Goal: Task Accomplishment & Management: Manage account settings

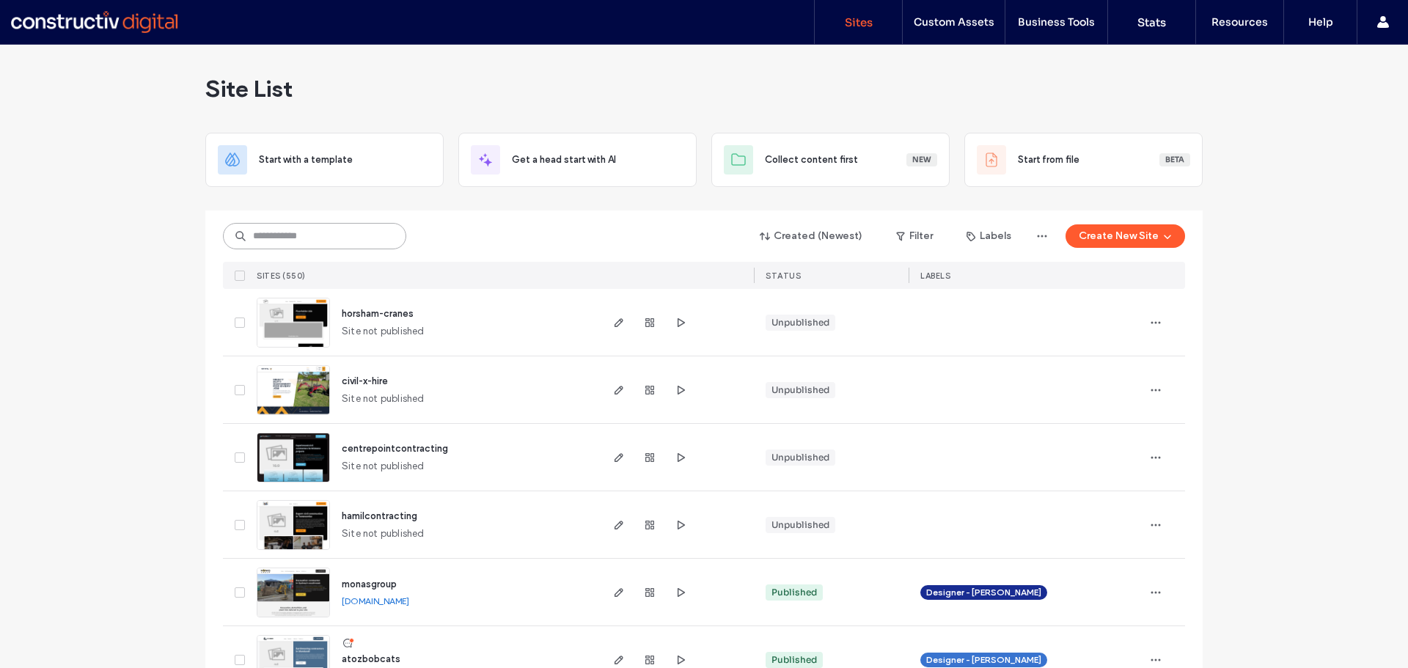
click at [349, 237] on input at bounding box center [314, 236] width 183 height 26
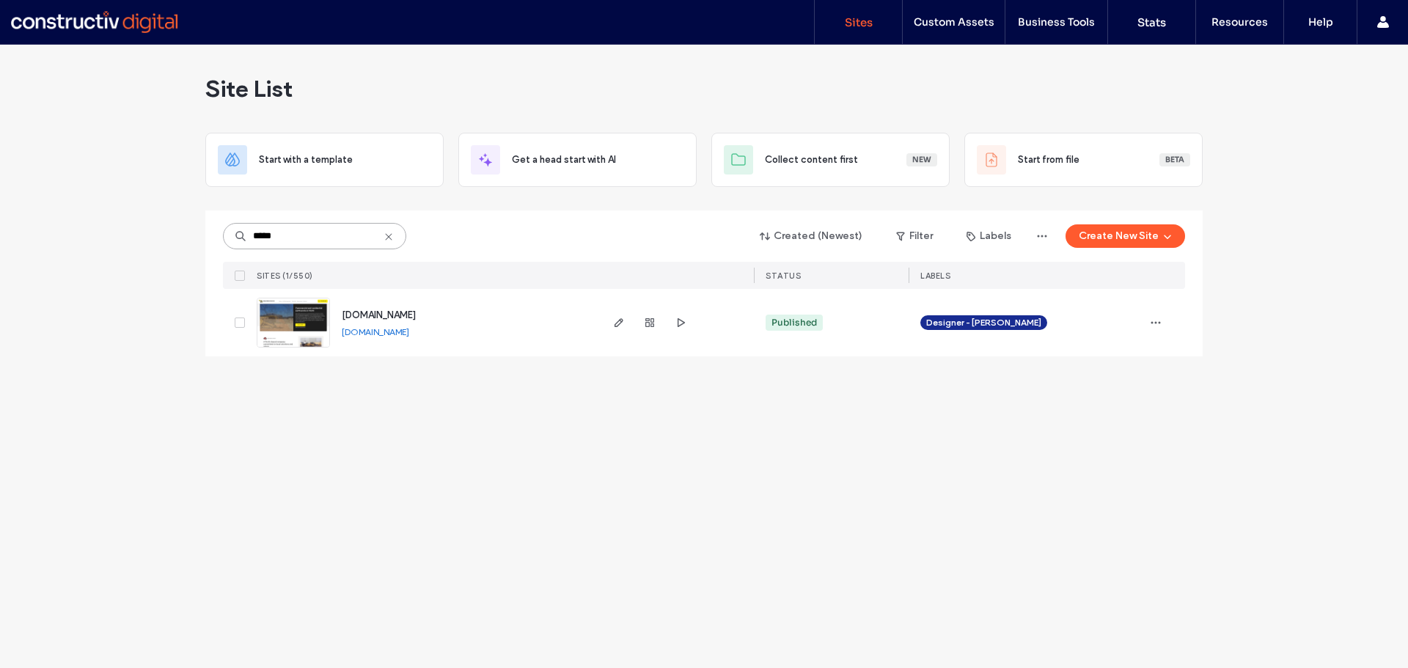
type input "*****"
click at [395, 334] on link "www.kellysbobcatservices.com.au" at bounding box center [375, 331] width 67 height 11
click at [416, 314] on span "www.kellysbobcatservices.com.au" at bounding box center [379, 314] width 74 height 11
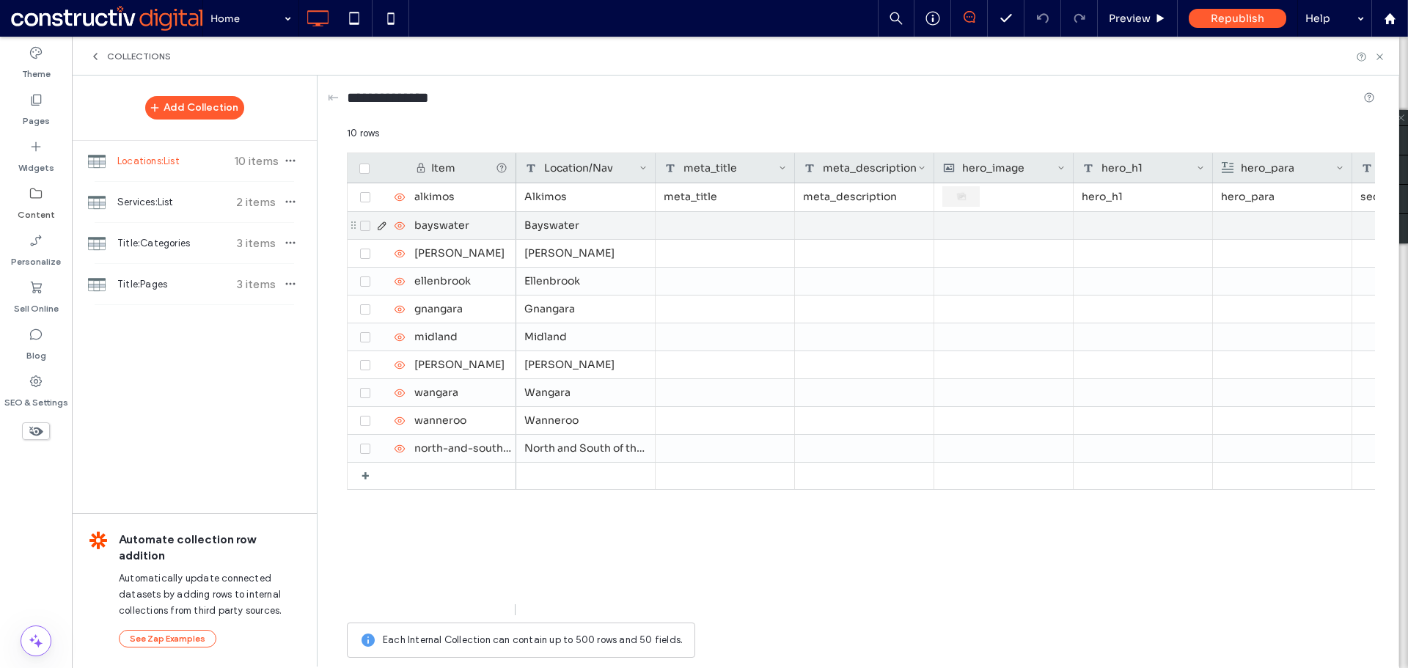
click at [458, 212] on div "bayswater" at bounding box center [461, 225] width 110 height 27
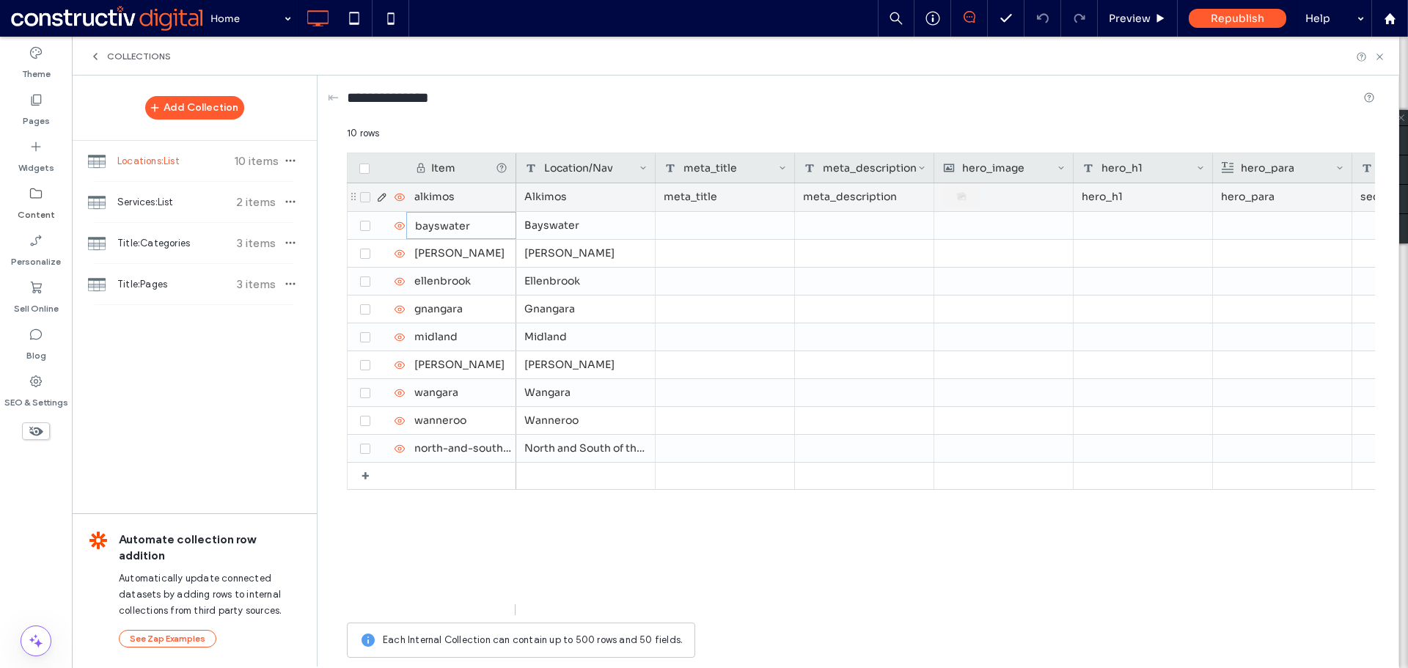
click at [746, 210] on div "meta_title" at bounding box center [725, 197] width 139 height 28
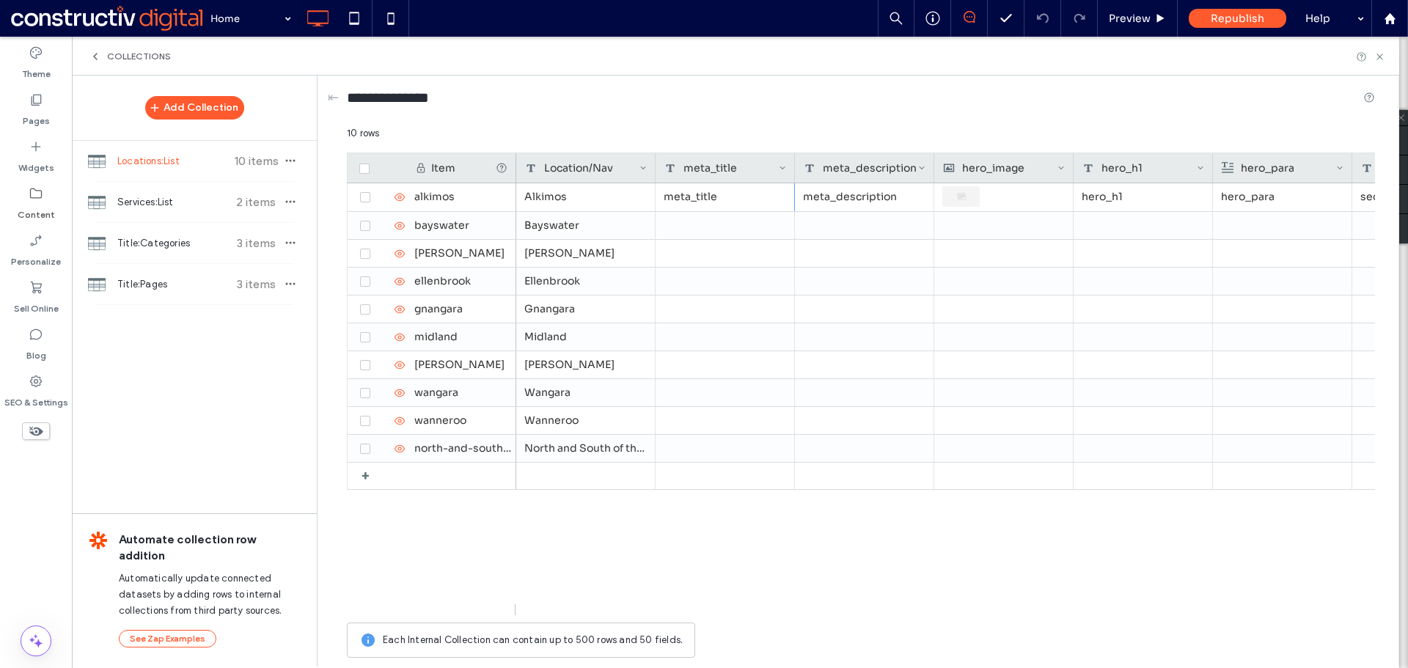
click at [703, 172] on div "meta_title" at bounding box center [721, 167] width 114 height 29
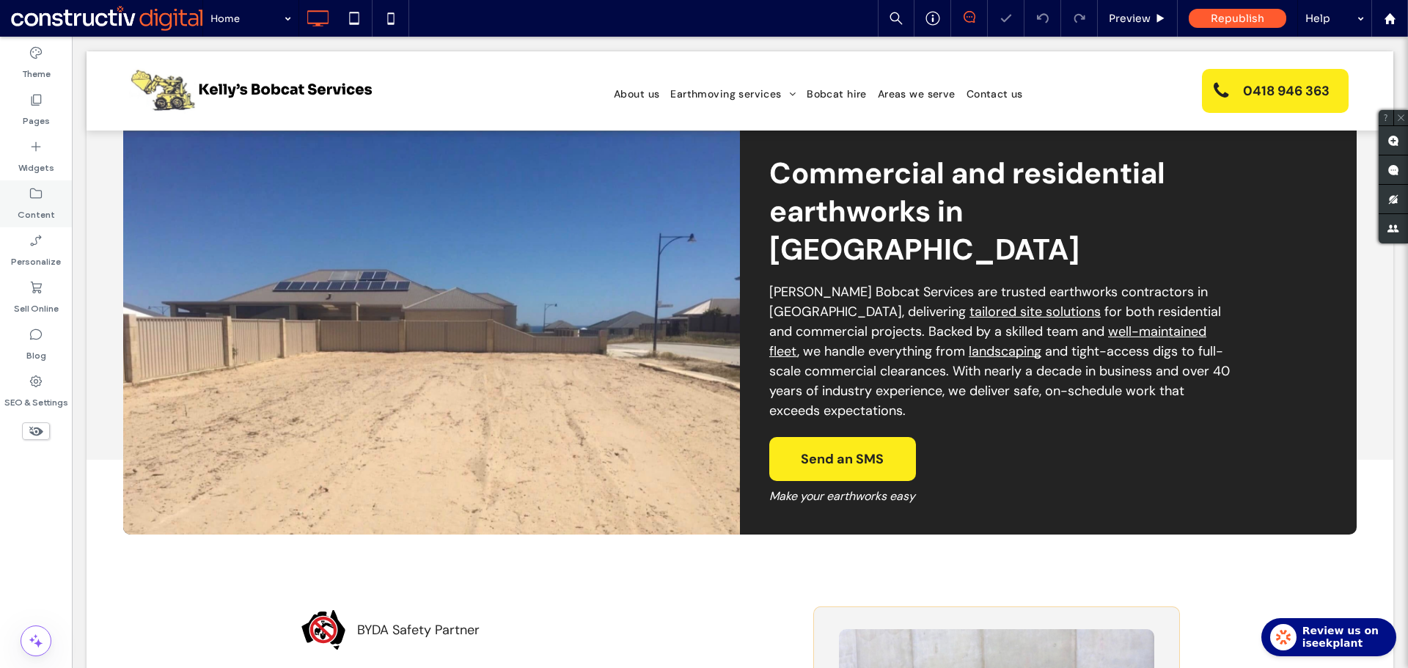
click at [40, 211] on label "Content" at bounding box center [36, 211] width 37 height 21
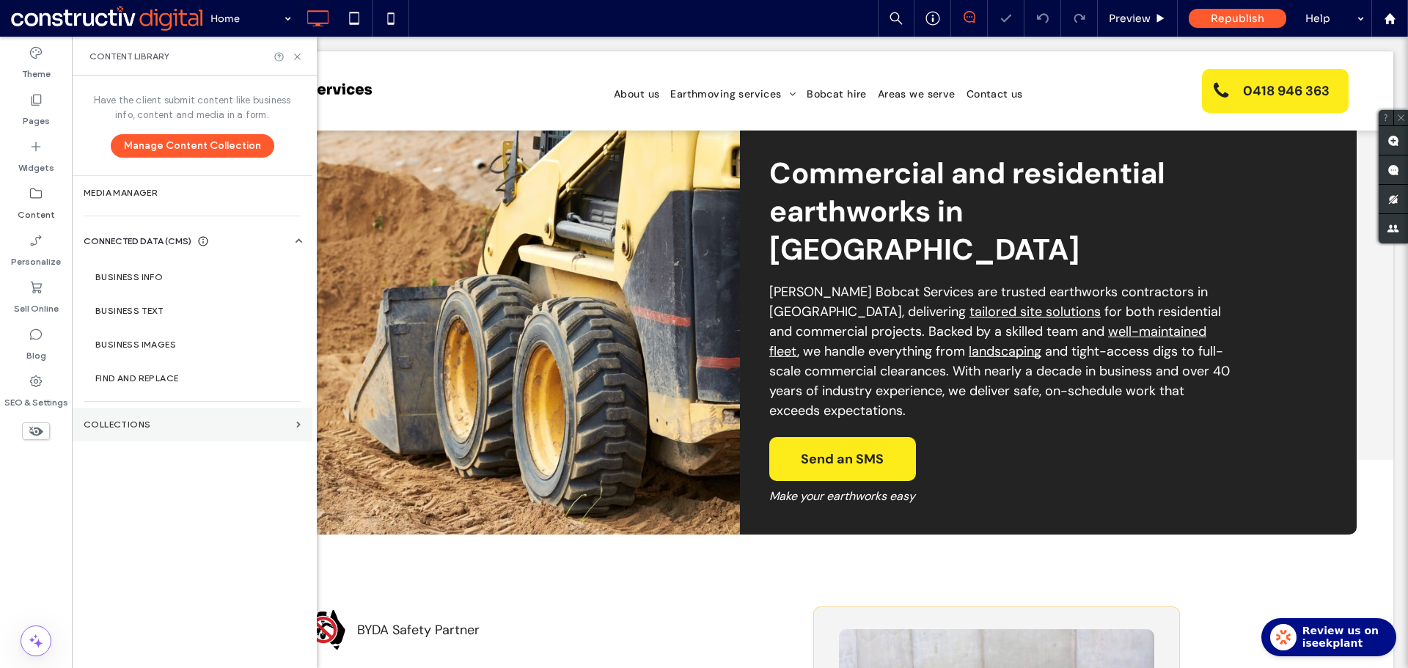
click at [174, 418] on section "Collections" at bounding box center [192, 425] width 241 height 34
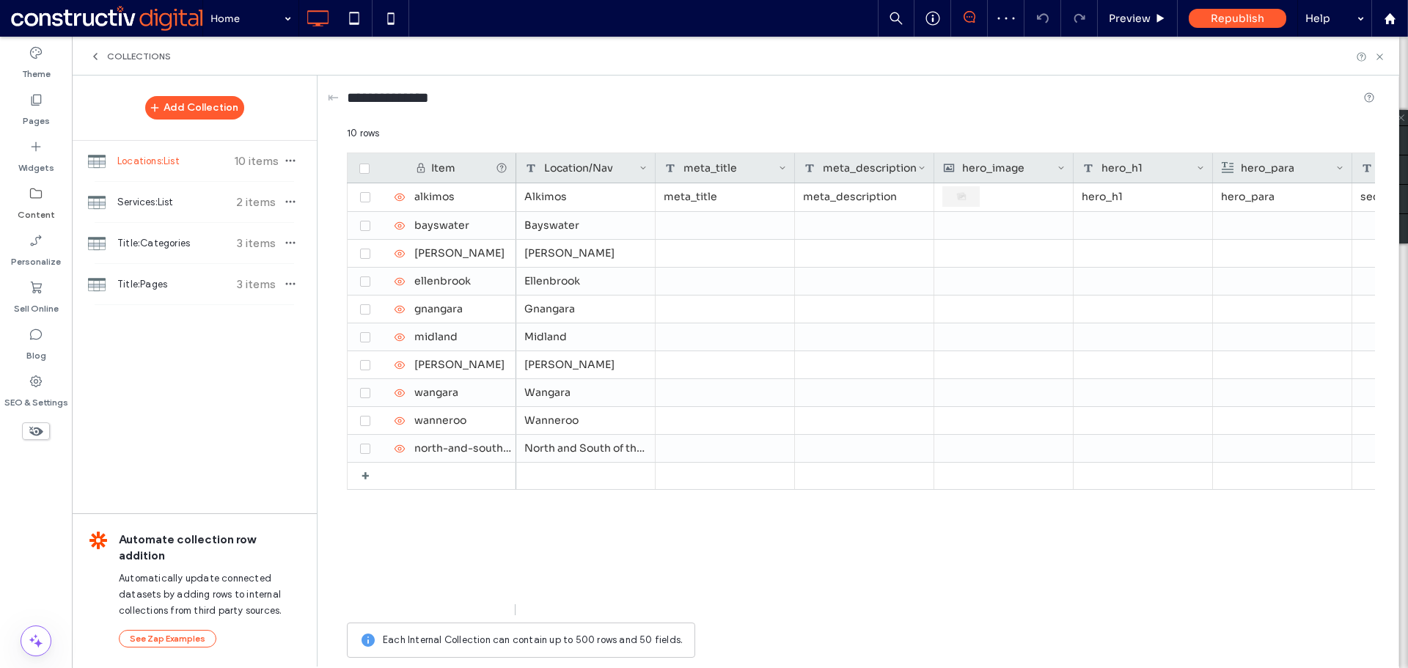
click at [183, 164] on span "Locations:List" at bounding box center [171, 161] width 109 height 15
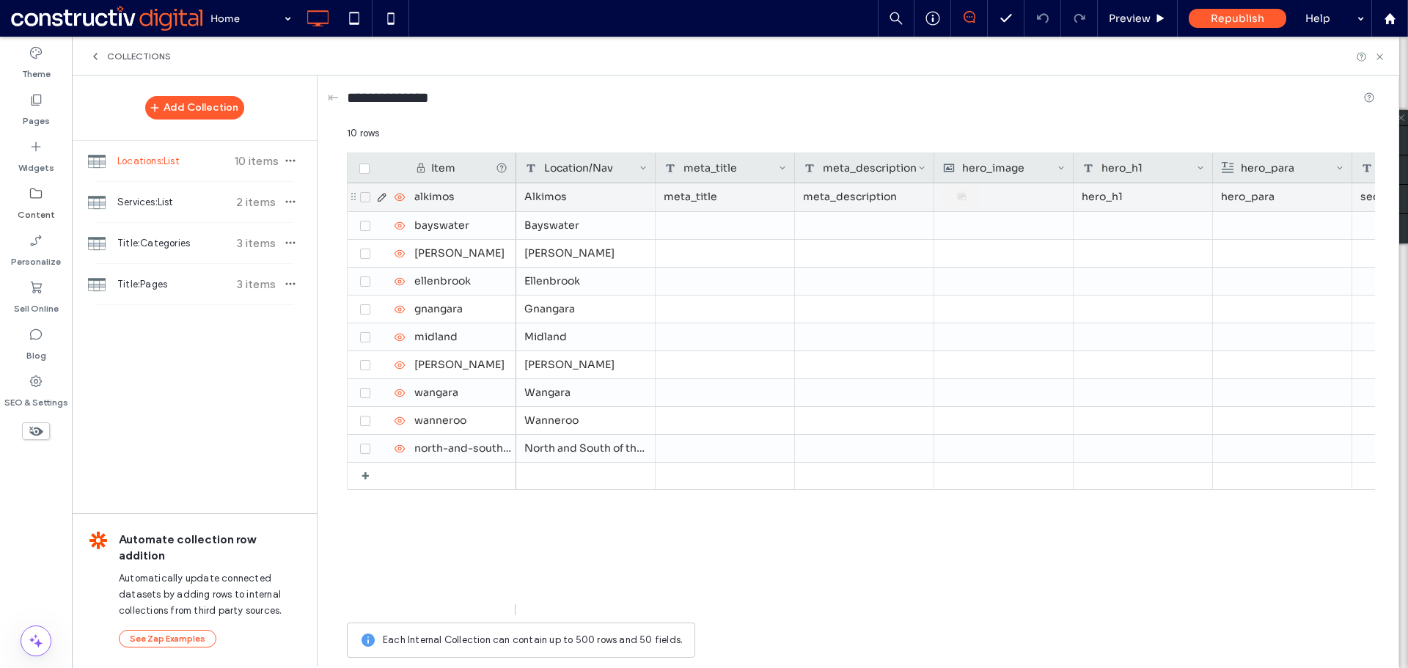
click at [556, 194] on div "Alkimos" at bounding box center [585, 197] width 139 height 28
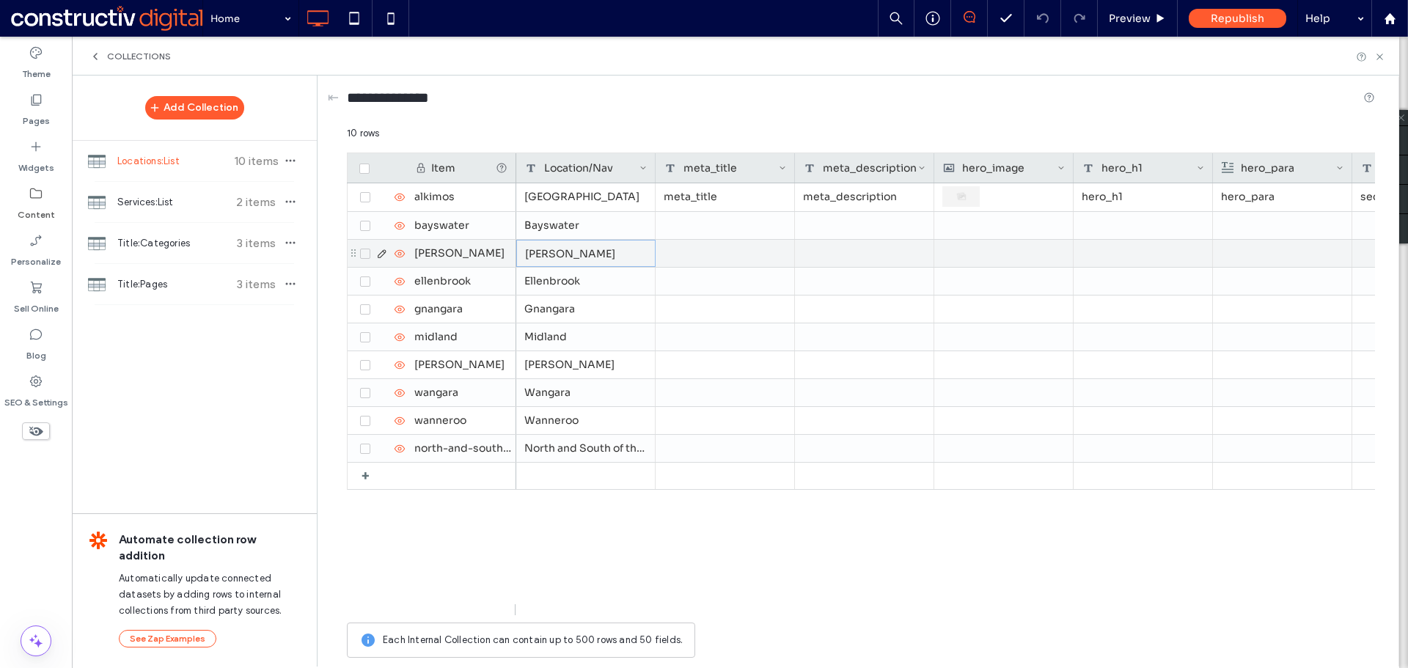
click at [546, 256] on div "[PERSON_NAME]" at bounding box center [585, 253] width 139 height 27
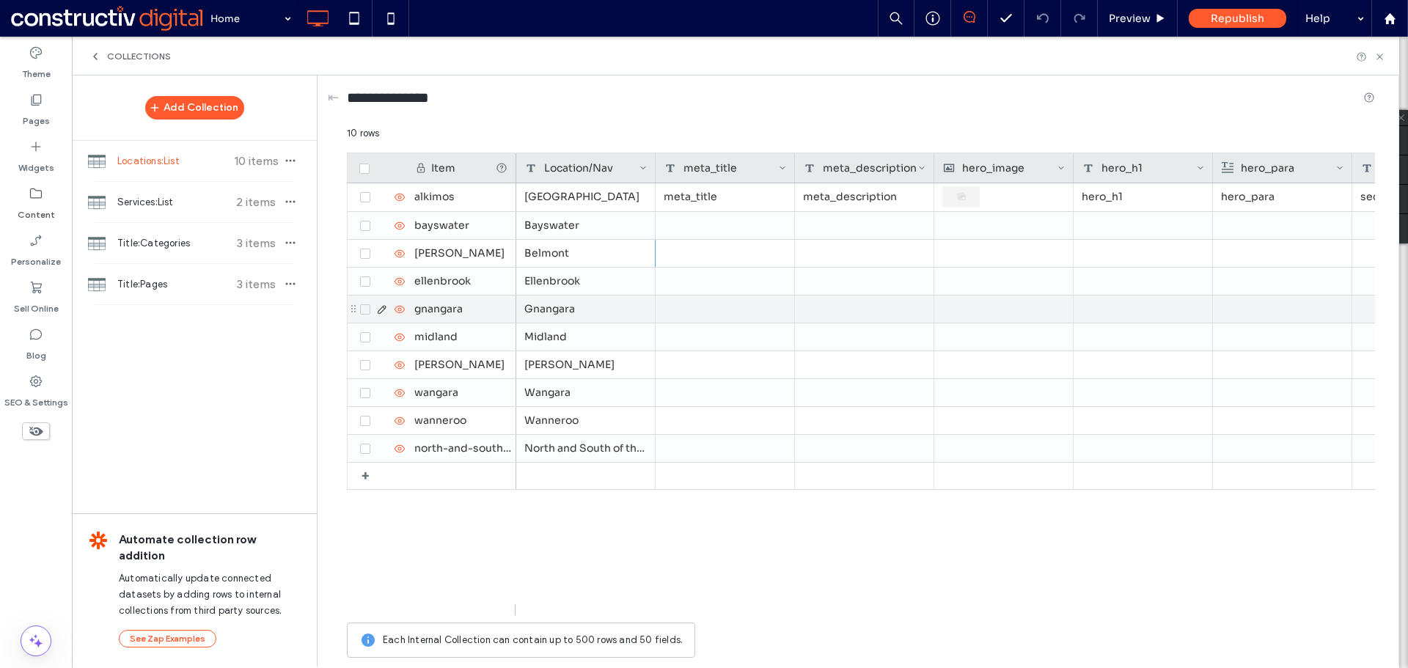
click at [575, 305] on div "Gnangara" at bounding box center [585, 309] width 139 height 27
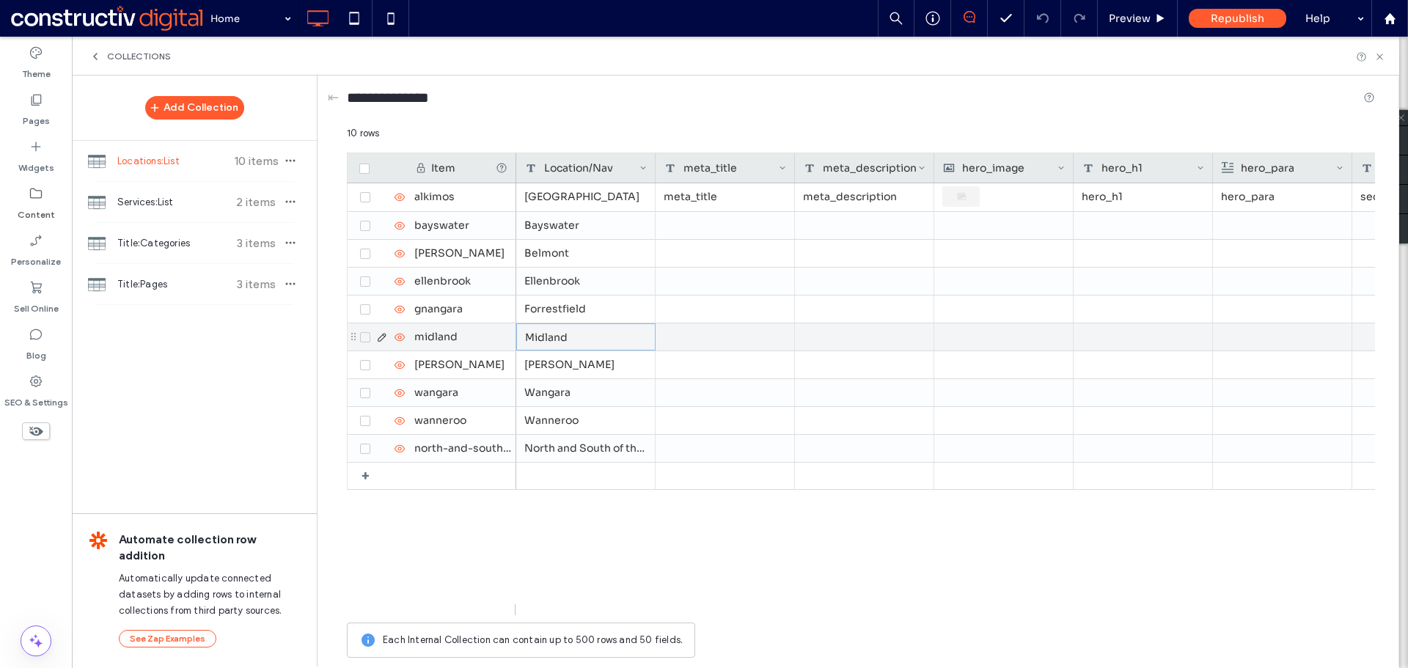
click at [535, 341] on div "Midland" at bounding box center [585, 336] width 139 height 27
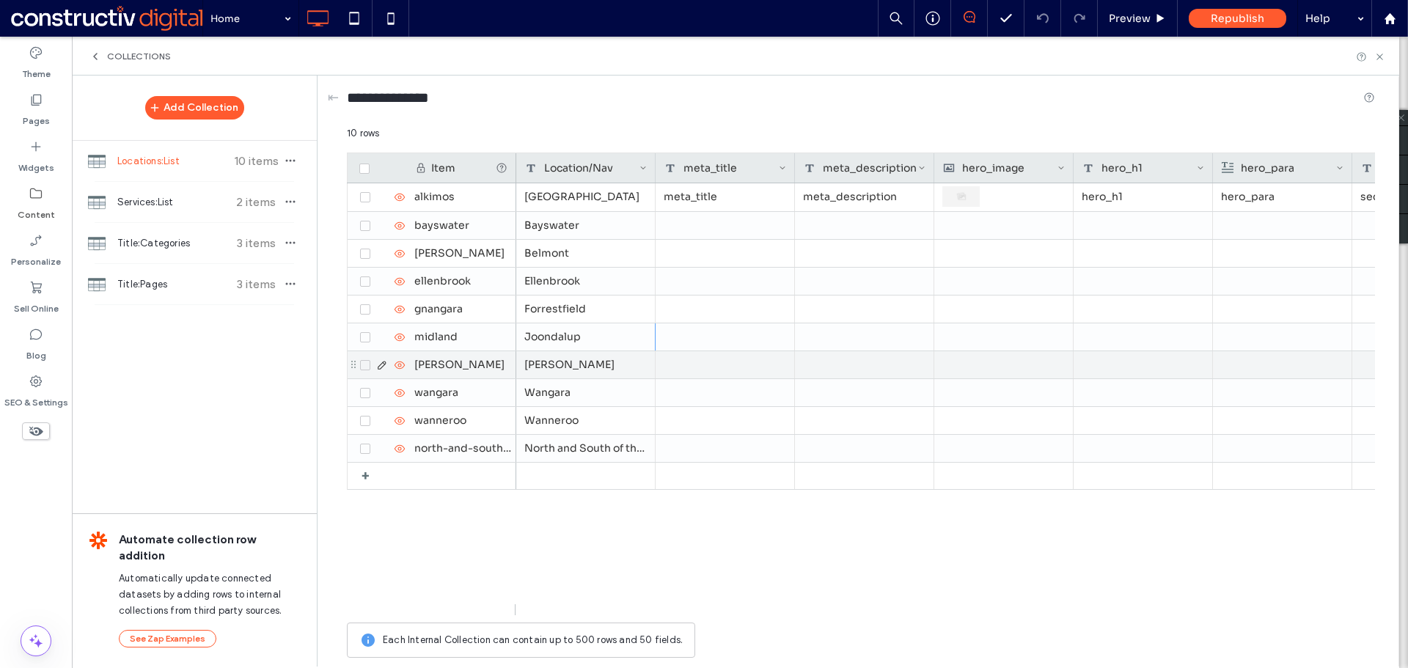
click at [585, 370] on div "[PERSON_NAME]" at bounding box center [585, 364] width 139 height 27
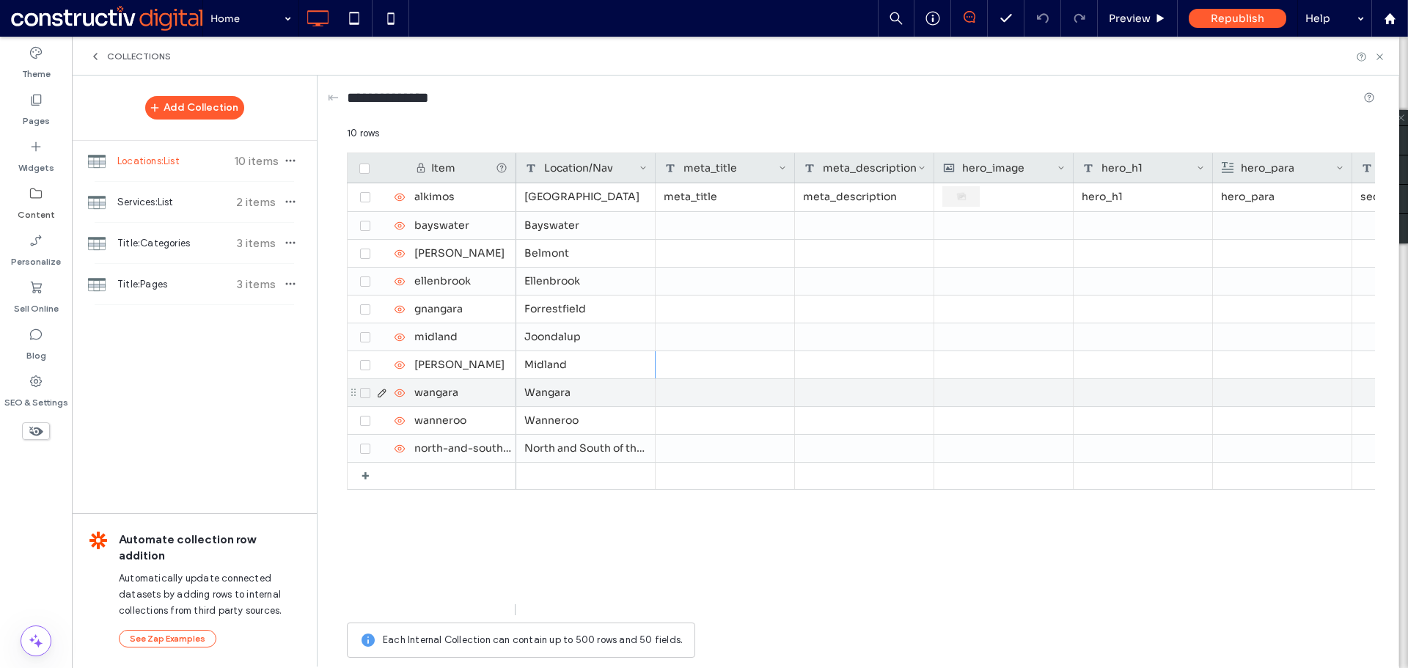
click at [576, 393] on div "Wangara" at bounding box center [585, 392] width 139 height 27
click at [551, 447] on div "North and South of the river" at bounding box center [585, 448] width 139 height 27
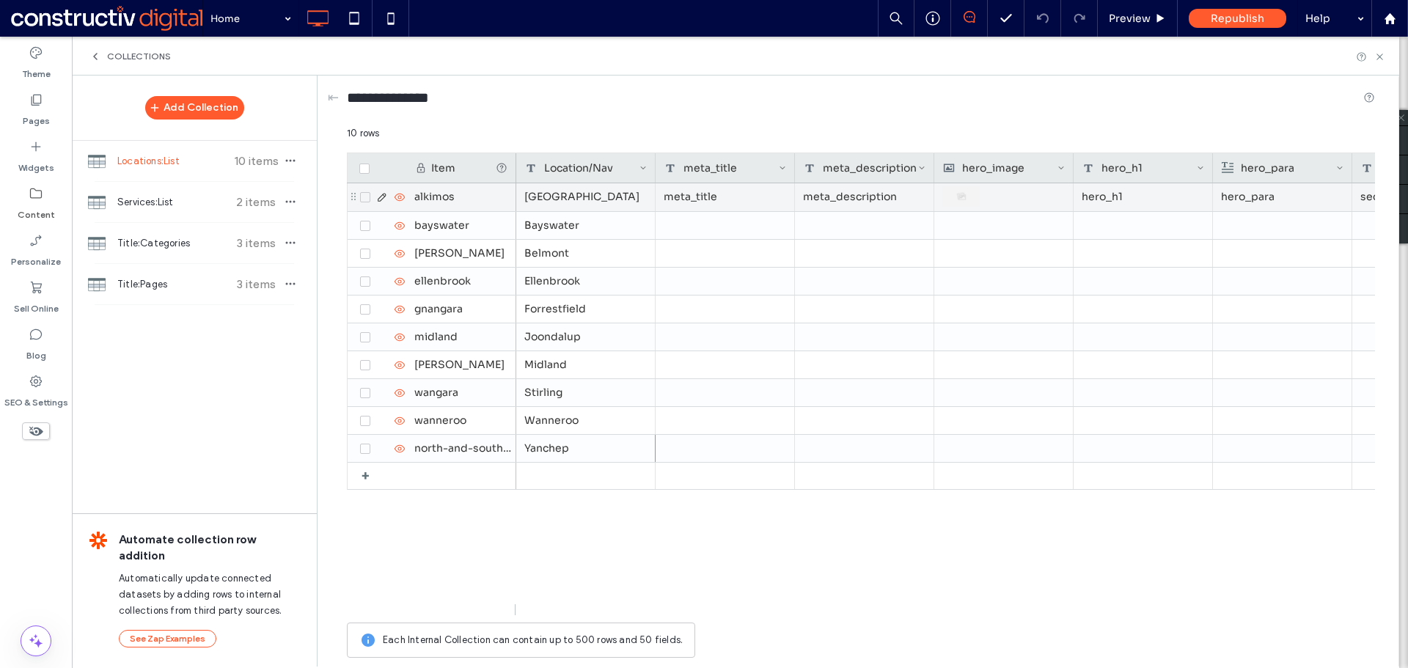
click at [467, 198] on div "alkimos" at bounding box center [461, 197] width 110 height 28
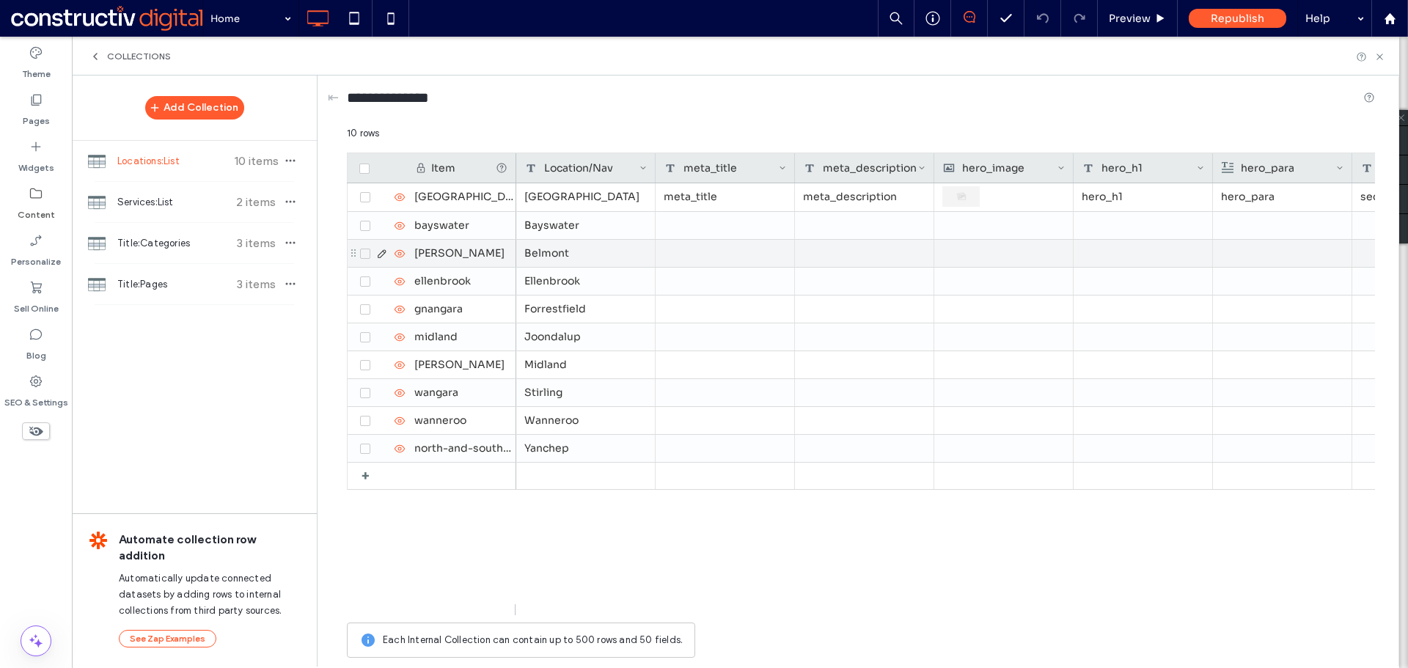
click at [444, 257] on div "[PERSON_NAME]" at bounding box center [461, 253] width 110 height 27
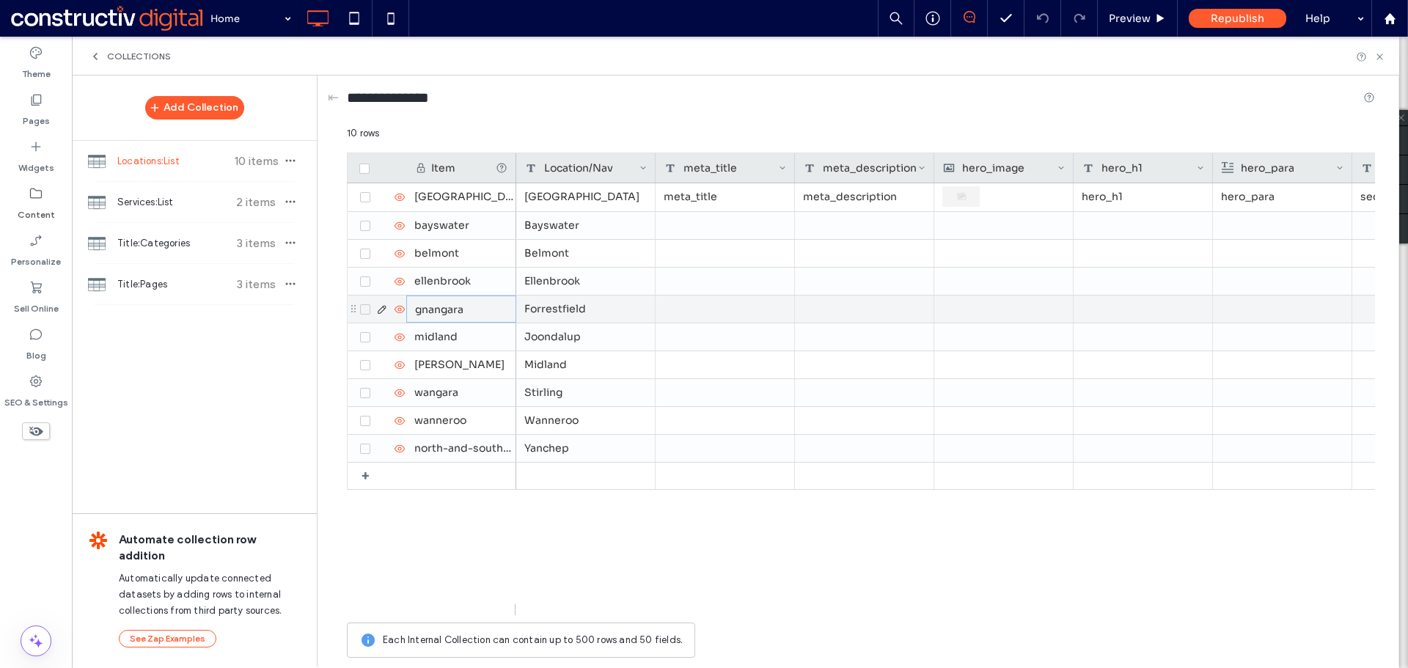
click at [454, 307] on div "gnangara" at bounding box center [461, 309] width 110 height 27
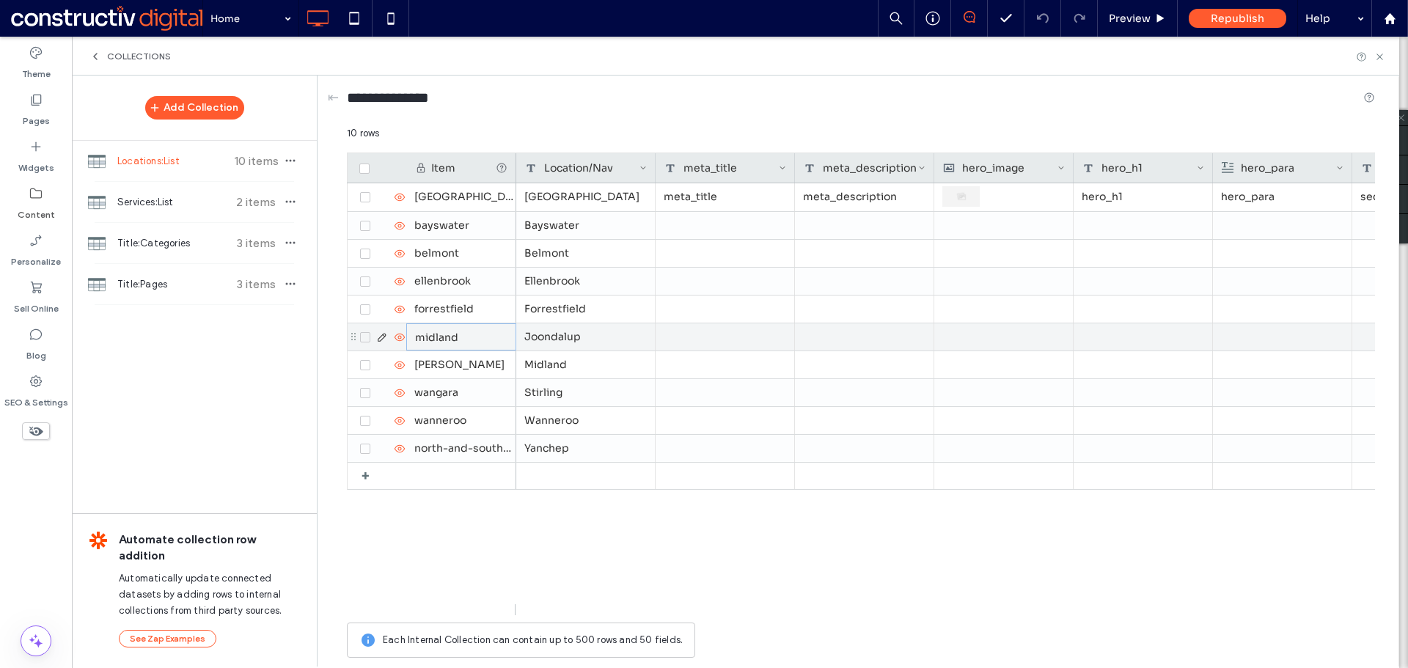
click at [429, 340] on div "midland" at bounding box center [461, 336] width 110 height 27
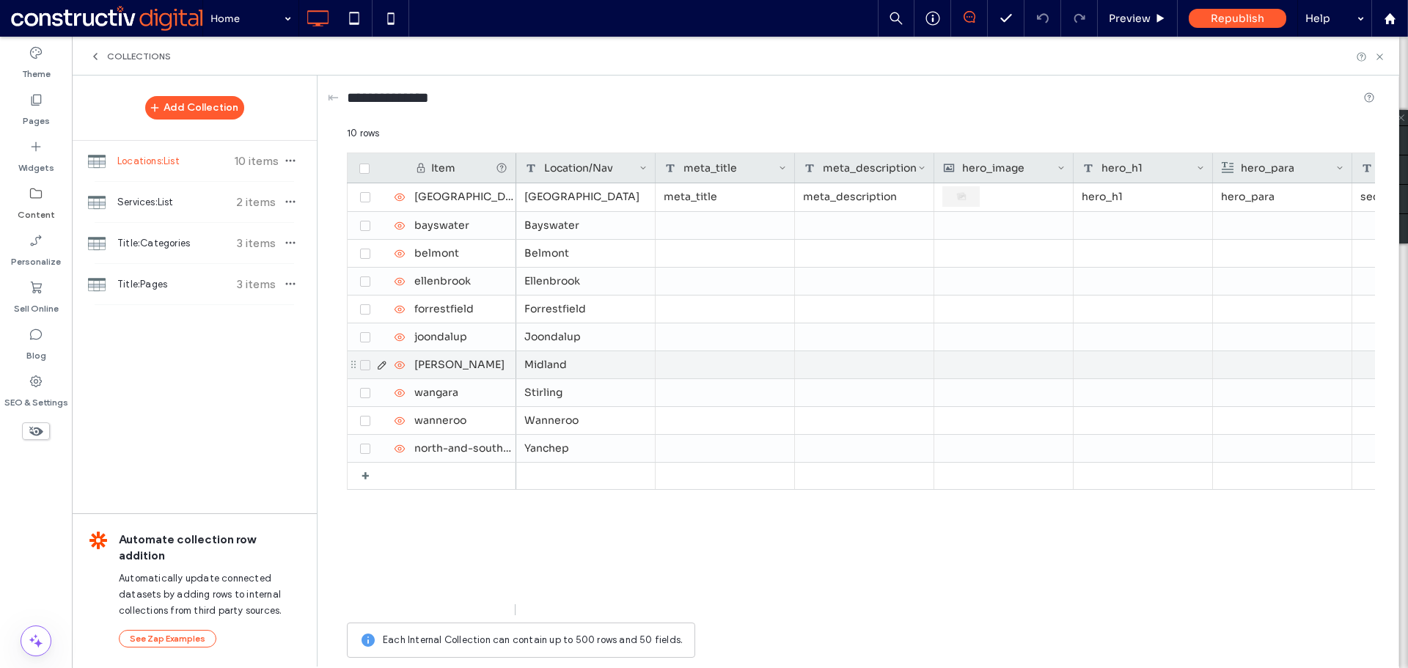
click at [444, 368] on div "[PERSON_NAME]" at bounding box center [461, 364] width 110 height 27
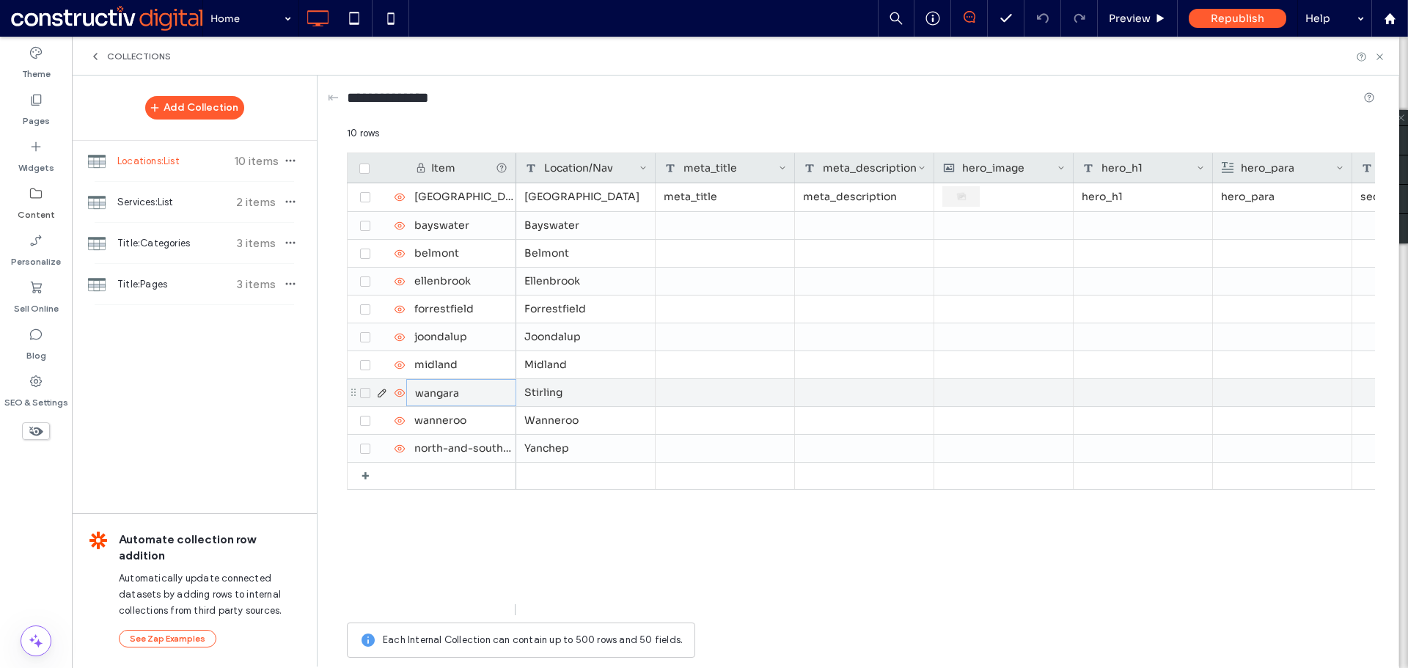
click at [447, 391] on div "wangara" at bounding box center [461, 392] width 110 height 27
click at [485, 444] on div "north-and-south-of-the-river" at bounding box center [461, 448] width 110 height 27
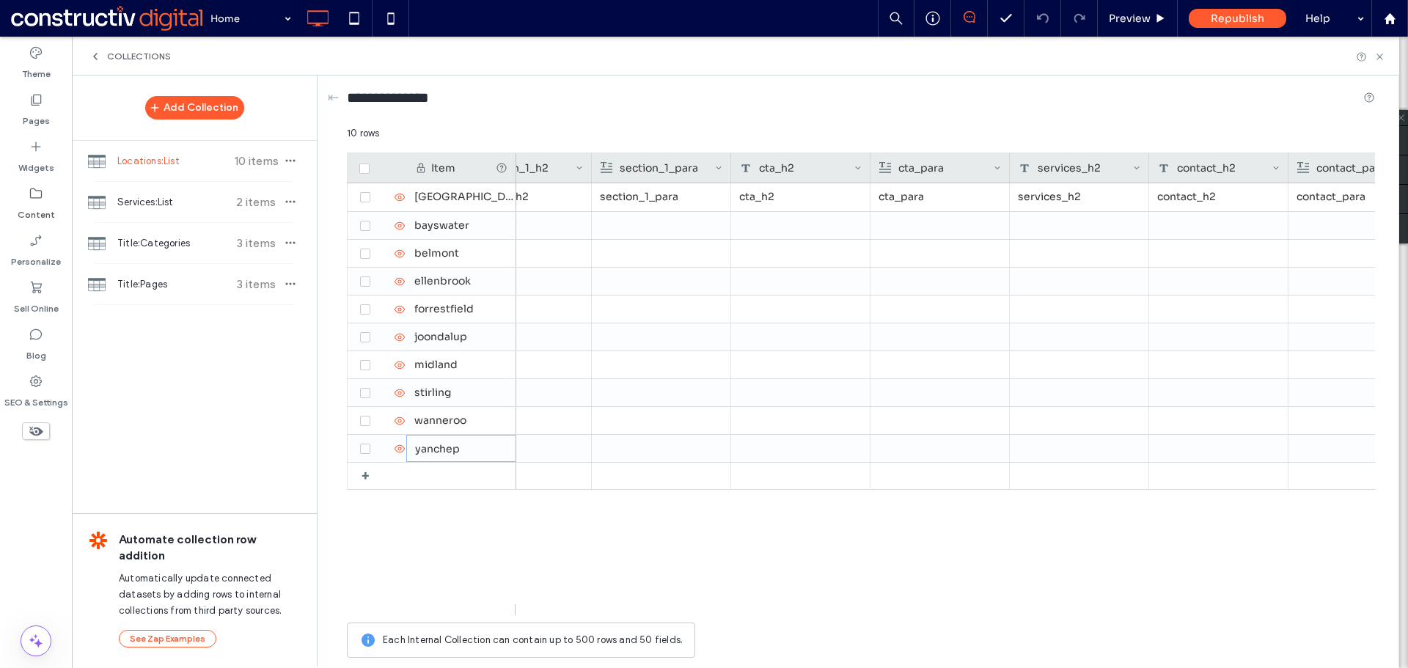
scroll to position [0, 947]
